Goal: Information Seeking & Learning: Learn about a topic

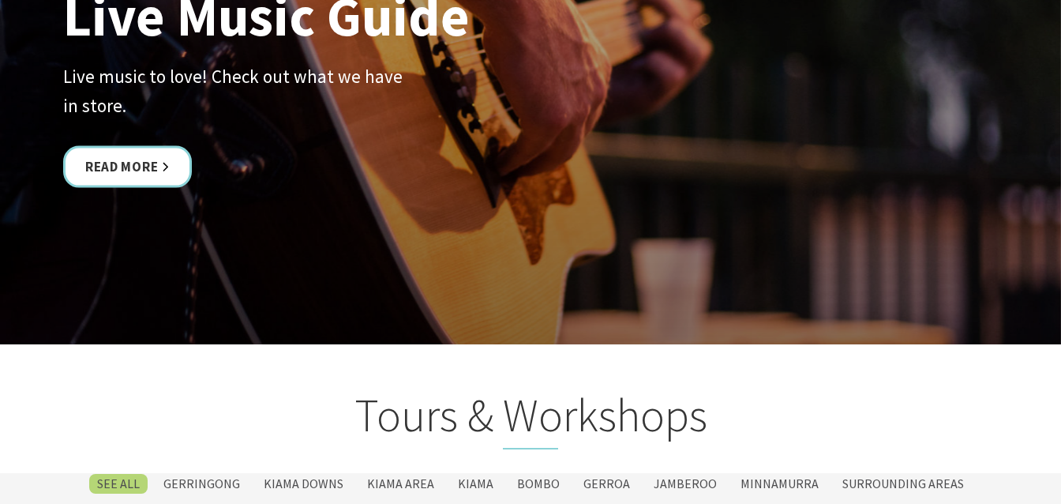
scroll to position [3730, 0]
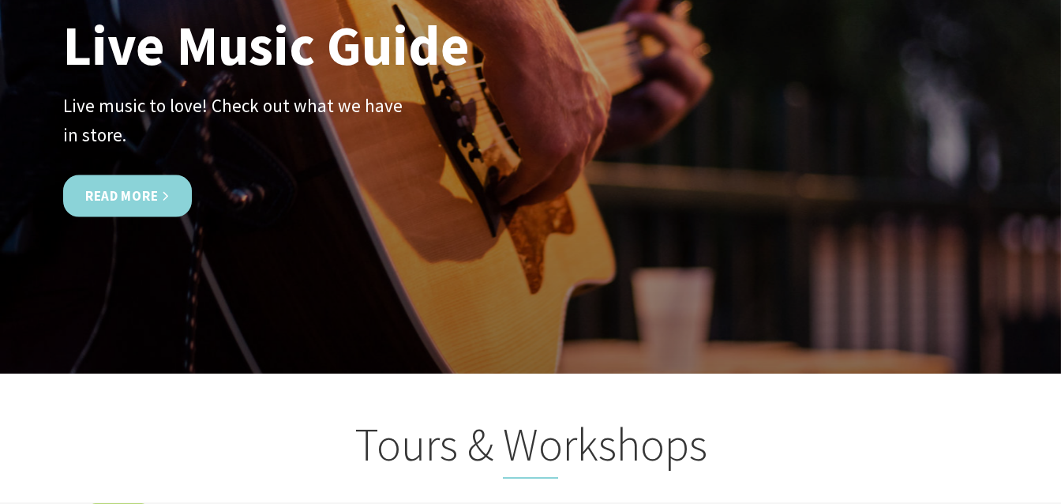
click at [116, 193] on link "Read More" at bounding box center [127, 196] width 129 height 42
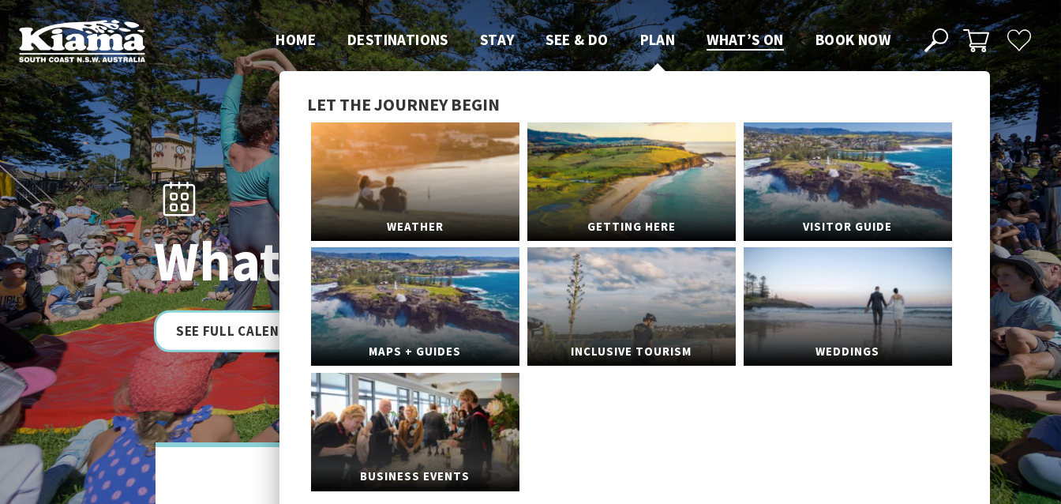
click at [658, 41] on span "Plan" at bounding box center [658, 39] width 36 height 19
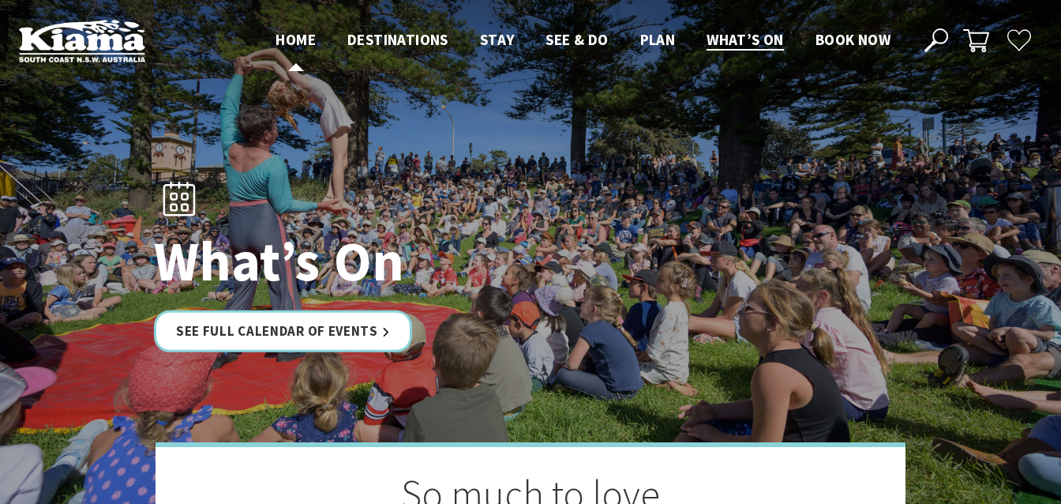
click at [301, 45] on span "Home" at bounding box center [296, 39] width 40 height 19
click at [834, 45] on span "Book now" at bounding box center [852, 39] width 75 height 19
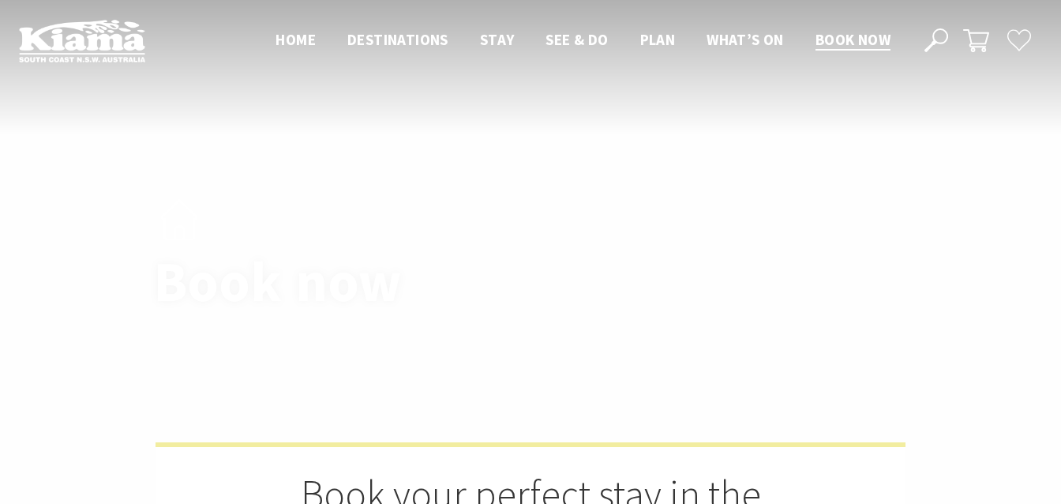
select select "3"
select select "2"
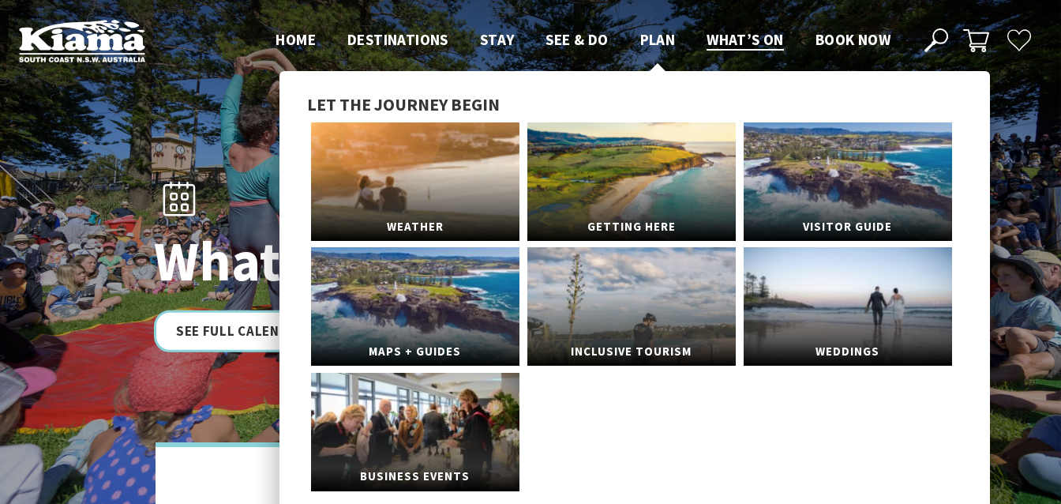
click at [650, 38] on span "Plan" at bounding box center [658, 39] width 36 height 19
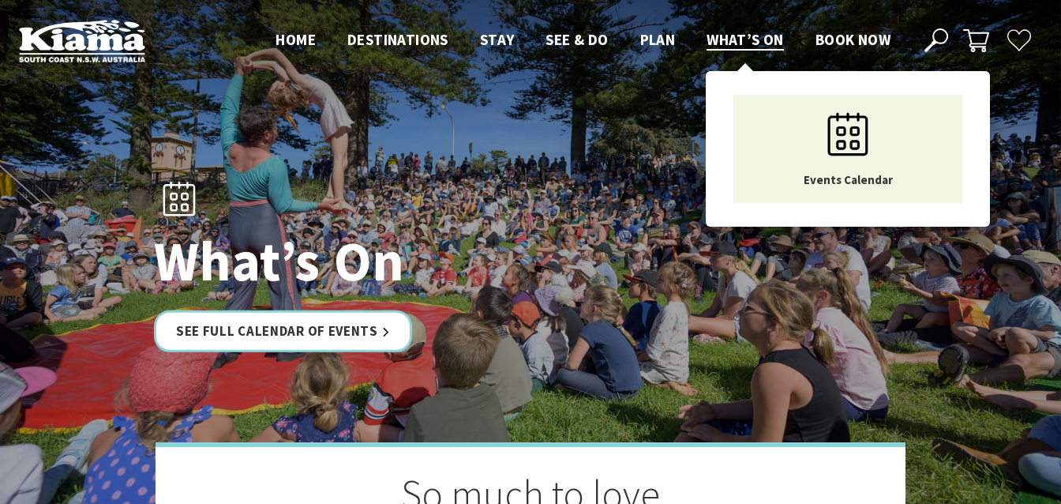
click at [744, 44] on span "What’s On" at bounding box center [745, 39] width 77 height 19
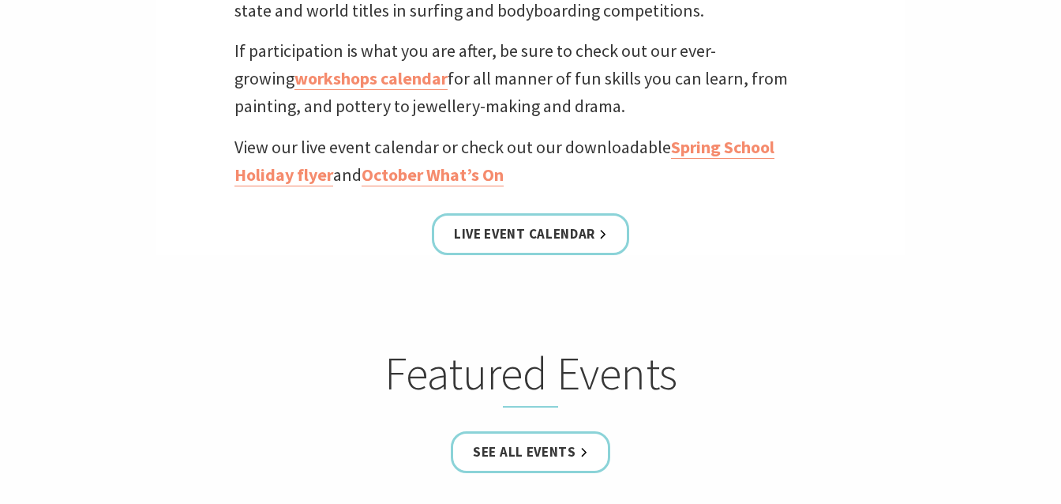
scroll to position [663, 0]
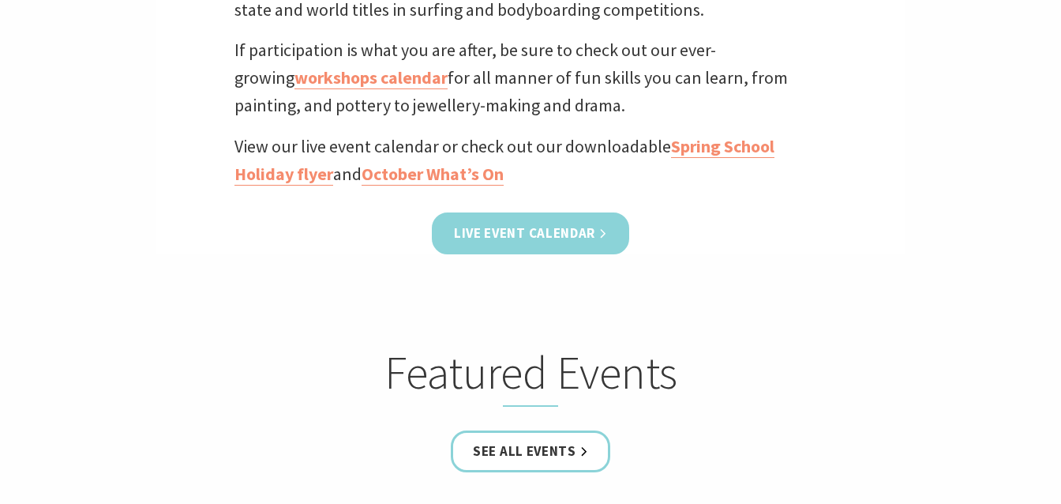
click at [531, 230] on link "Live Event Calendar" at bounding box center [530, 233] width 197 height 42
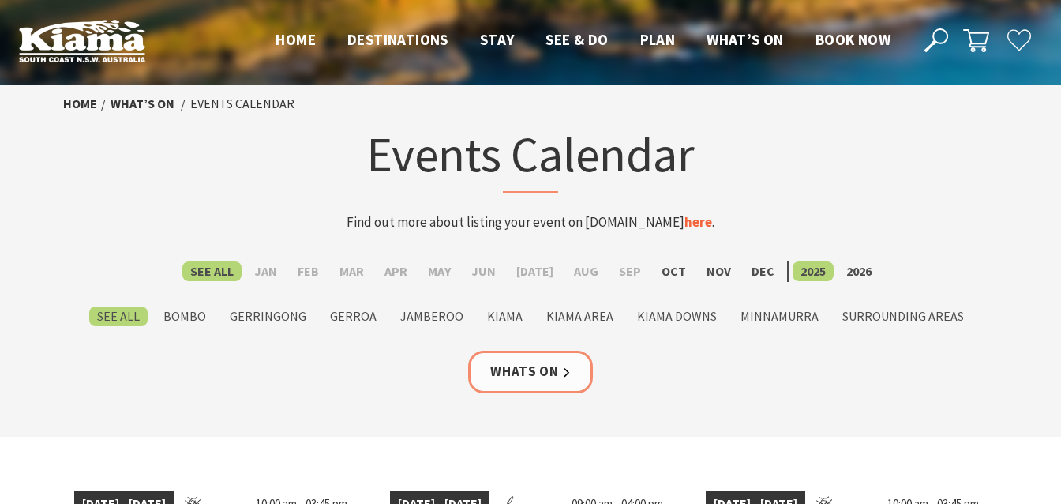
click at [695, 224] on link "here" at bounding box center [698, 222] width 28 height 18
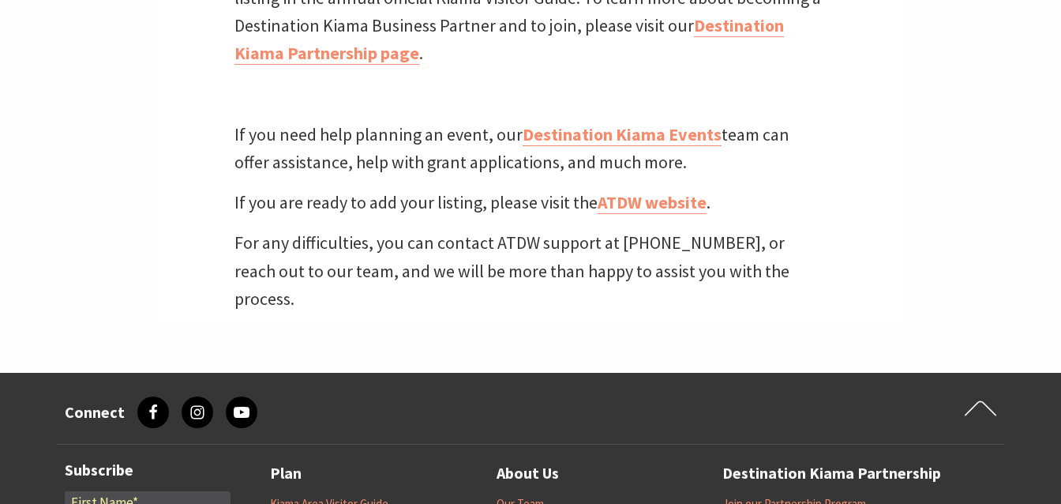
scroll to position [1409, 0]
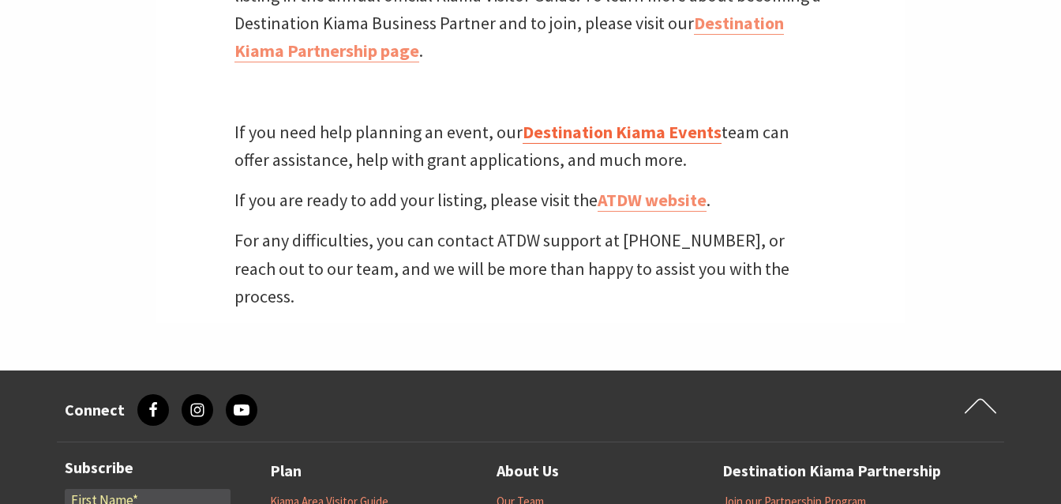
click at [583, 132] on link "Destination Kiama Events" at bounding box center [622, 132] width 199 height 23
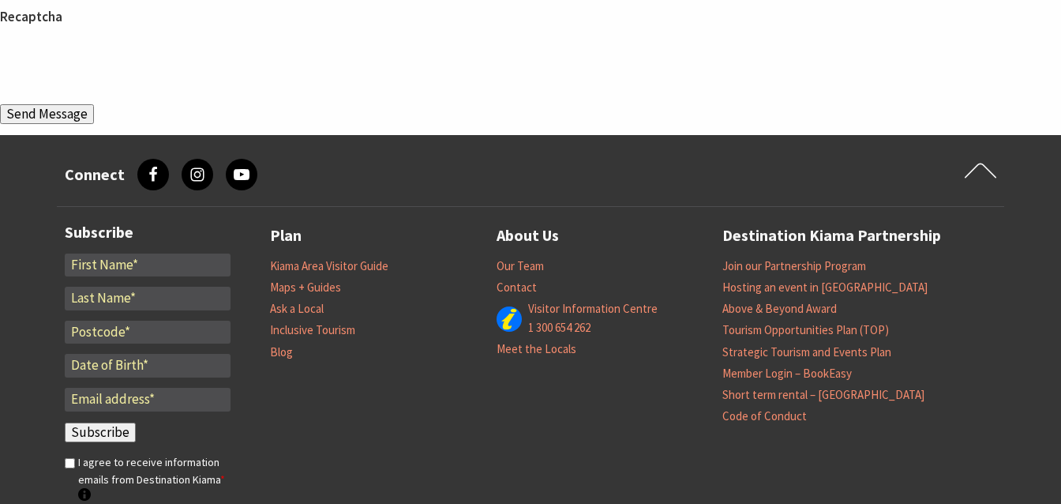
scroll to position [2155, 0]
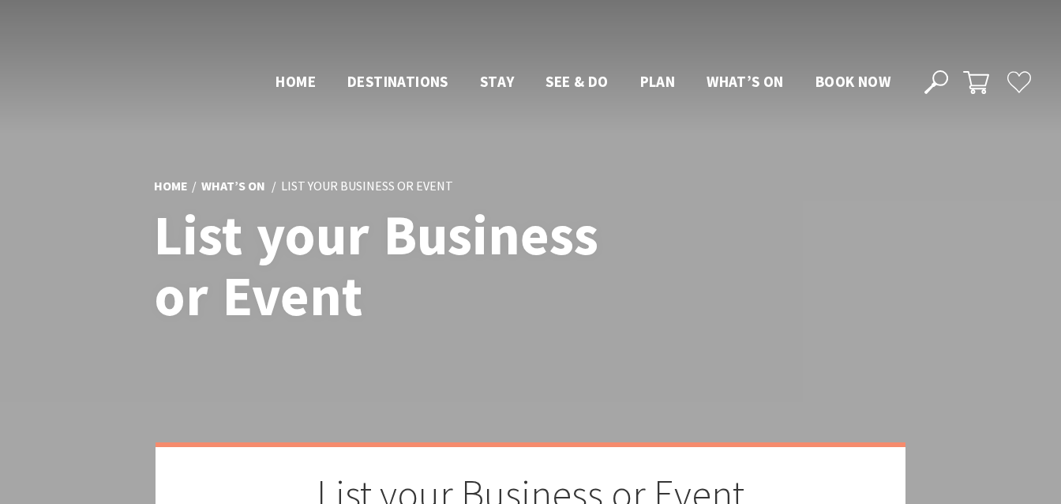
scroll to position [1409, 0]
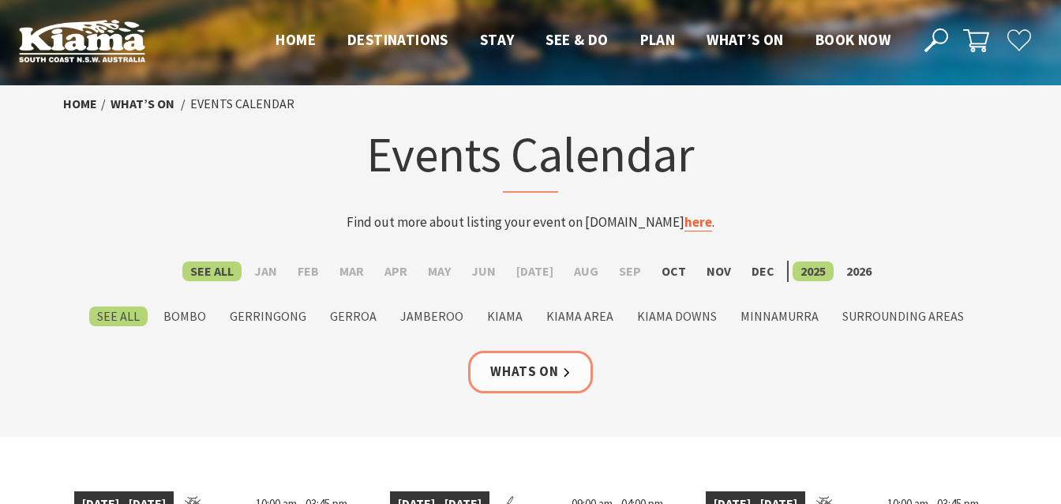
click at [688, 224] on link "here" at bounding box center [698, 222] width 28 height 18
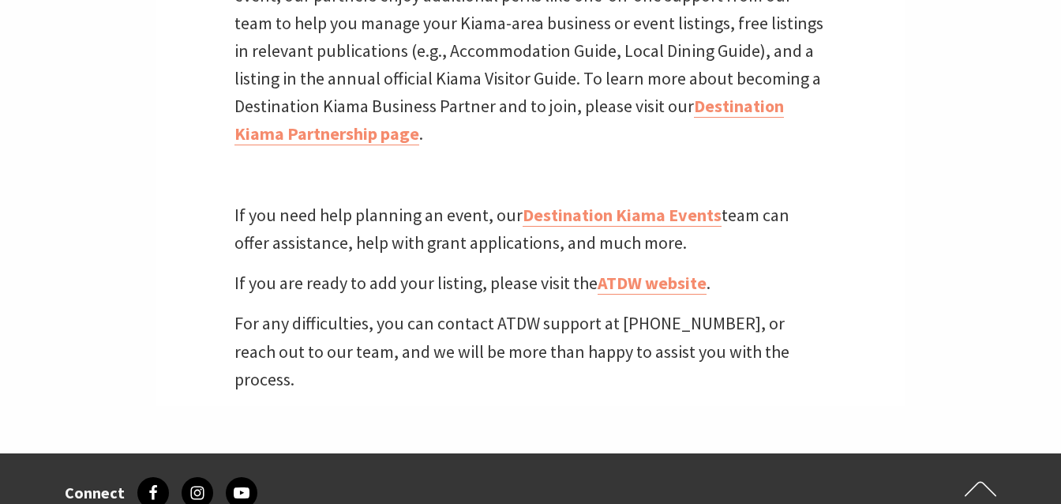
scroll to position [1409, 0]
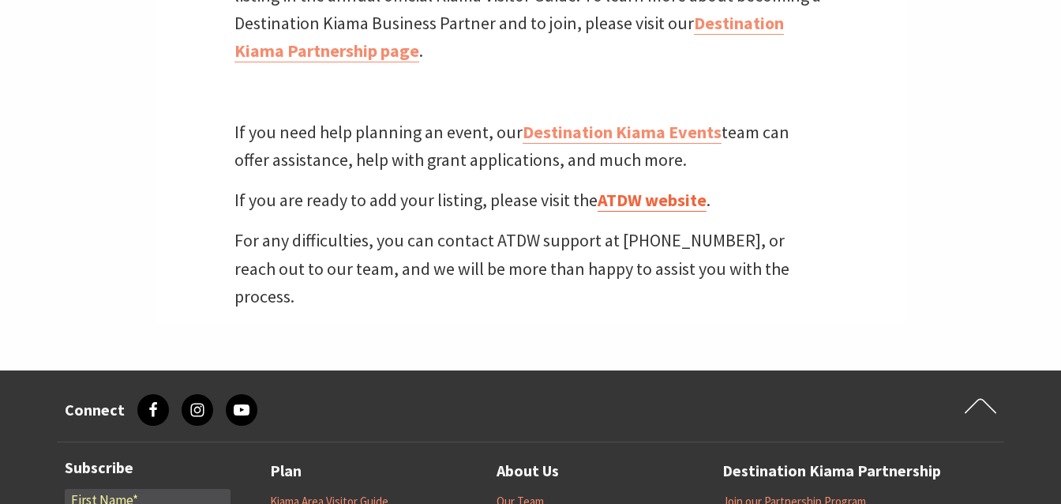
click at [635, 200] on link "ATDW website" at bounding box center [652, 200] width 109 height 23
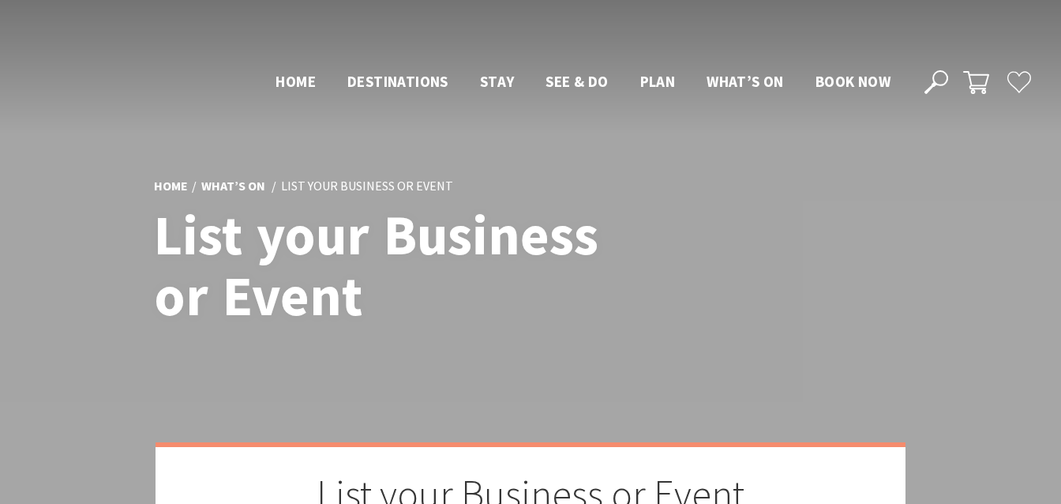
scroll to position [1409, 0]
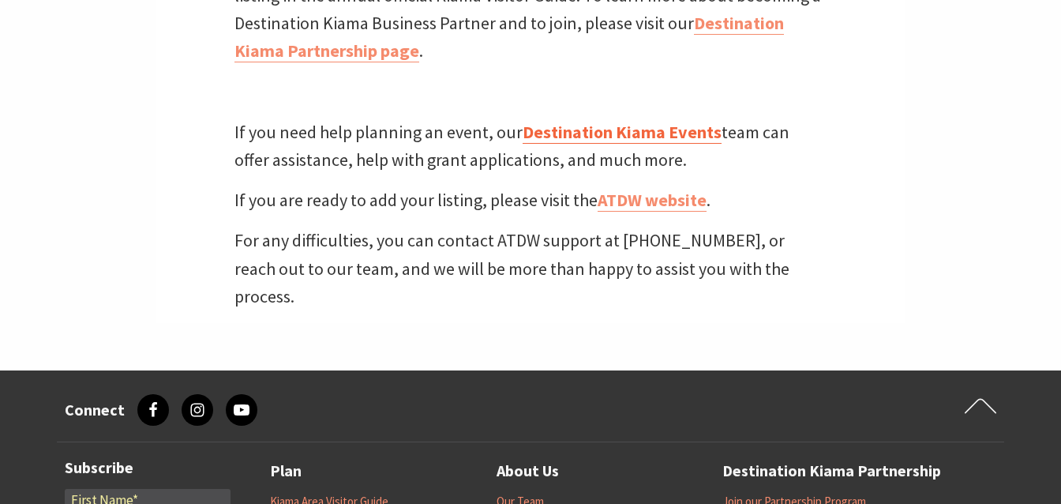
click at [624, 133] on link "Destination Kiama Events" at bounding box center [622, 132] width 199 height 23
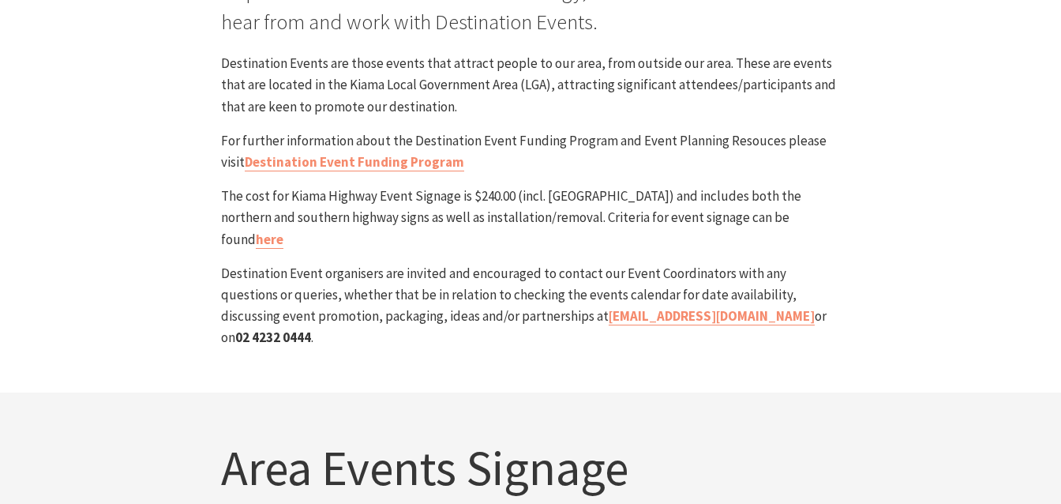
scroll to position [414, 0]
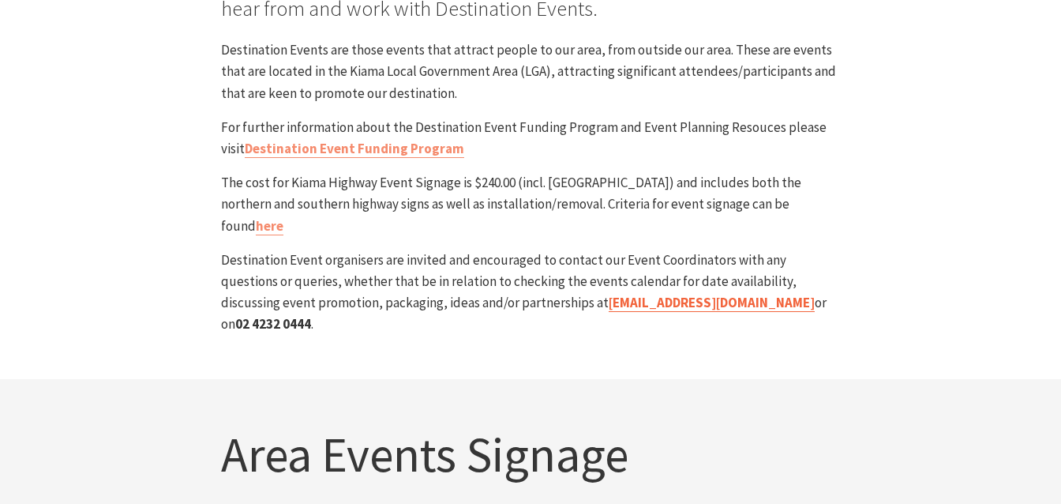
click at [609, 294] on link "[EMAIL_ADDRESS][DOMAIN_NAME]" at bounding box center [712, 303] width 206 height 18
